Goal: Communication & Community: Share content

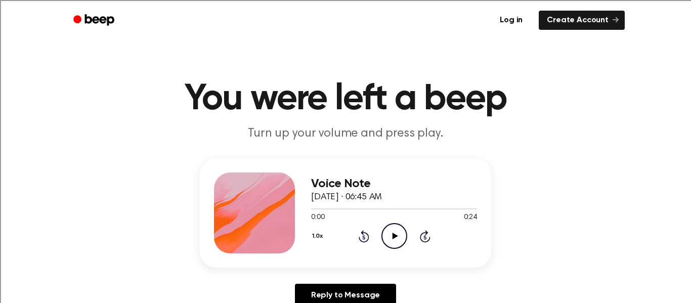
click at [396, 236] on icon at bounding box center [395, 236] width 6 height 7
click at [394, 234] on icon at bounding box center [395, 236] width 6 height 7
click at [394, 234] on icon "Pause Audio" at bounding box center [395, 236] width 26 height 26
click at [394, 234] on icon at bounding box center [395, 236] width 6 height 7
click at [398, 241] on icon "Play Audio" at bounding box center [395, 236] width 26 height 26
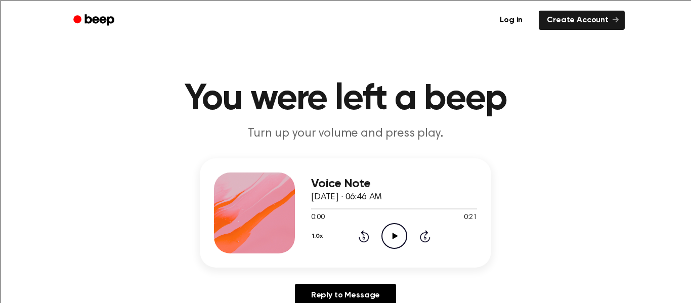
click at [399, 240] on icon "Play Audio" at bounding box center [395, 236] width 26 height 26
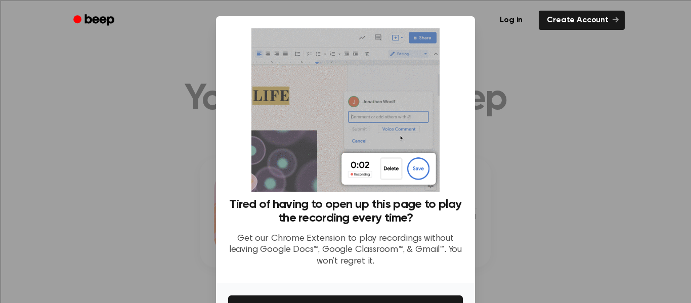
click at [511, 41] on div at bounding box center [345, 151] width 691 height 303
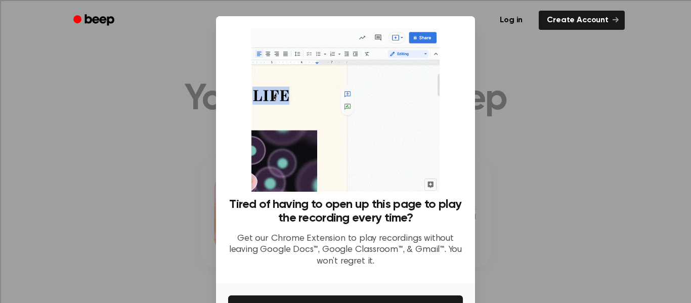
click at [511, 41] on div at bounding box center [345, 151] width 691 height 303
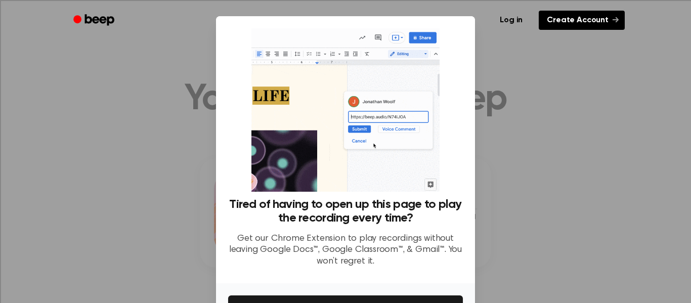
click at [566, 21] on link "Create Account" at bounding box center [582, 20] width 86 height 19
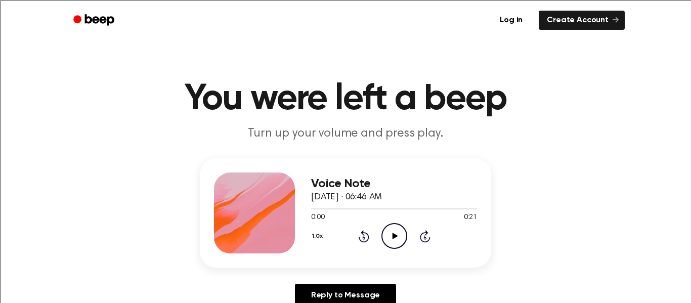
click at [396, 223] on icon "Play Audio" at bounding box center [395, 236] width 26 height 26
click at [395, 234] on icon at bounding box center [394, 236] width 5 height 7
click at [395, 234] on icon "Play Audio" at bounding box center [395, 236] width 26 height 26
click at [395, 234] on icon at bounding box center [394, 236] width 5 height 7
click at [395, 234] on icon "Play Audio" at bounding box center [395, 236] width 26 height 26
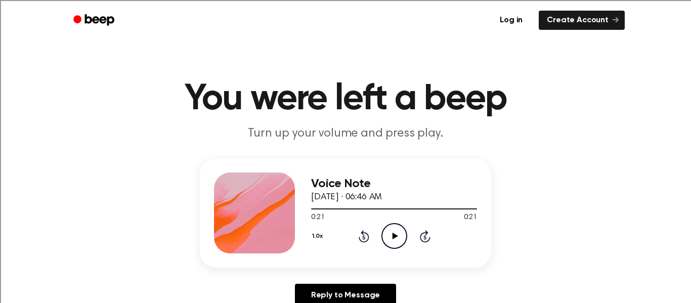
click at [392, 233] on icon "Play Audio" at bounding box center [395, 236] width 26 height 26
click at [386, 234] on icon "Play Audio" at bounding box center [395, 236] width 26 height 26
click at [394, 234] on icon "Play Audio" at bounding box center [395, 236] width 26 height 26
